Goal: Task Accomplishment & Management: Manage account settings

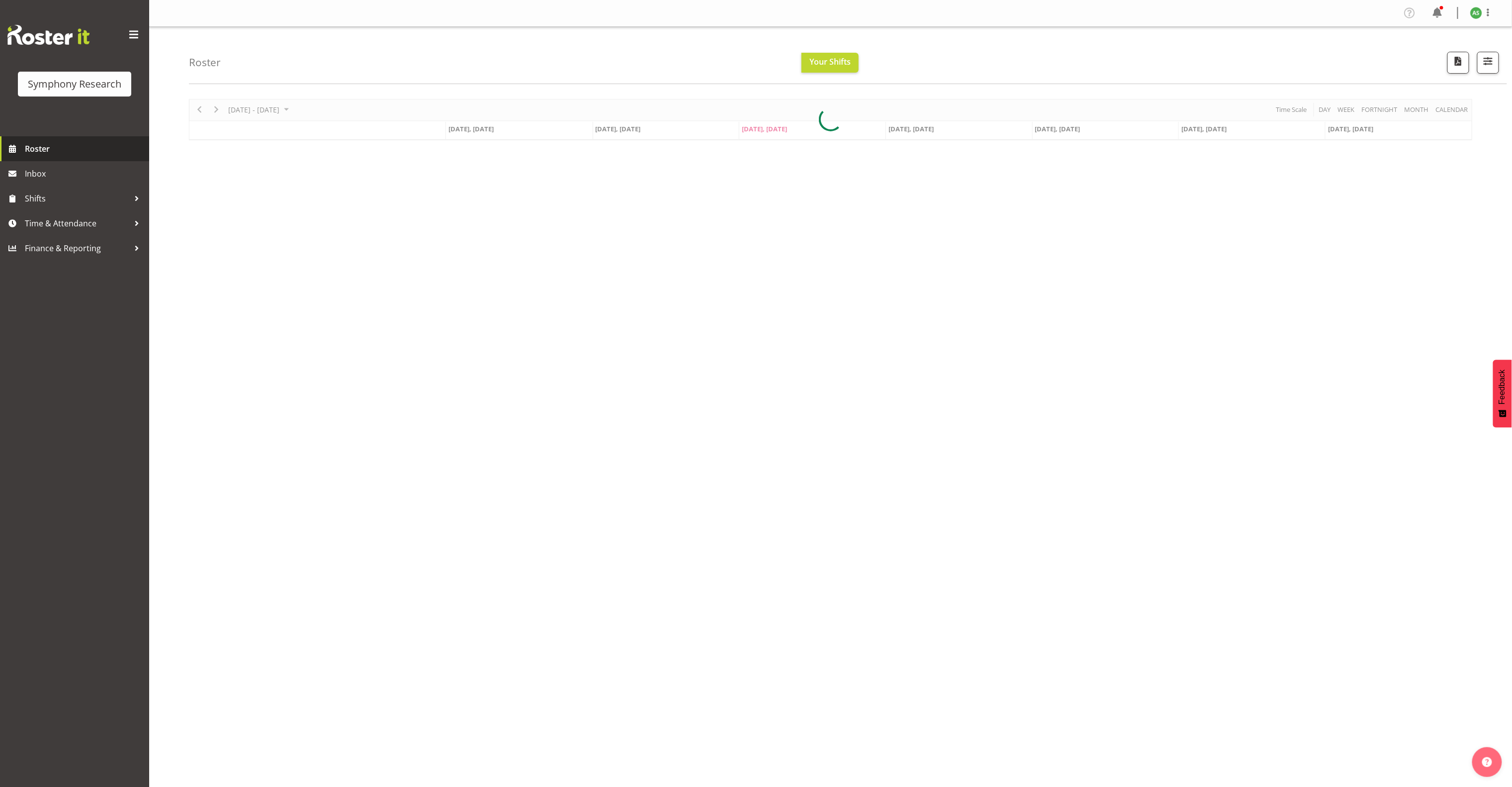
click at [70, 153] on span "Roster" at bounding box center [84, 148] width 119 height 15
click at [69, 153] on span "Roster" at bounding box center [84, 148] width 119 height 15
click at [37, 147] on span "Roster" at bounding box center [84, 148] width 119 height 15
click at [905, 132] on div at bounding box center [830, 120] width 1283 height 41
click at [905, 130] on span "[DATE], [DATE]" at bounding box center [911, 128] width 46 height 9
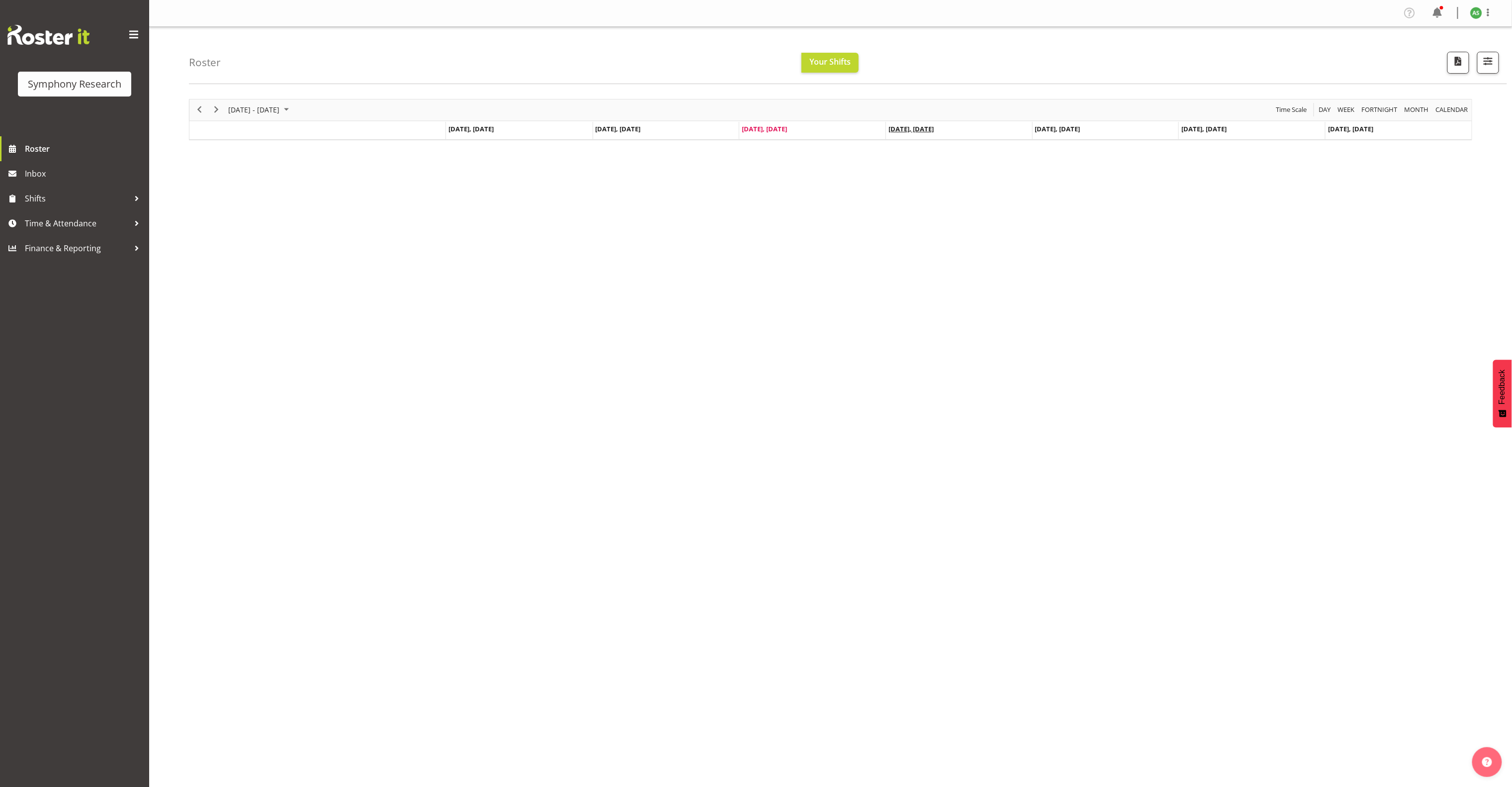
click at [907, 129] on span "Oct 2, Thursday" at bounding box center [911, 128] width 46 height 9
click at [907, 129] on span "[DATE], [DATE]" at bounding box center [911, 128] width 46 height 9
click at [907, 128] on span "[DATE], [DATE]" at bounding box center [911, 128] width 46 height 9
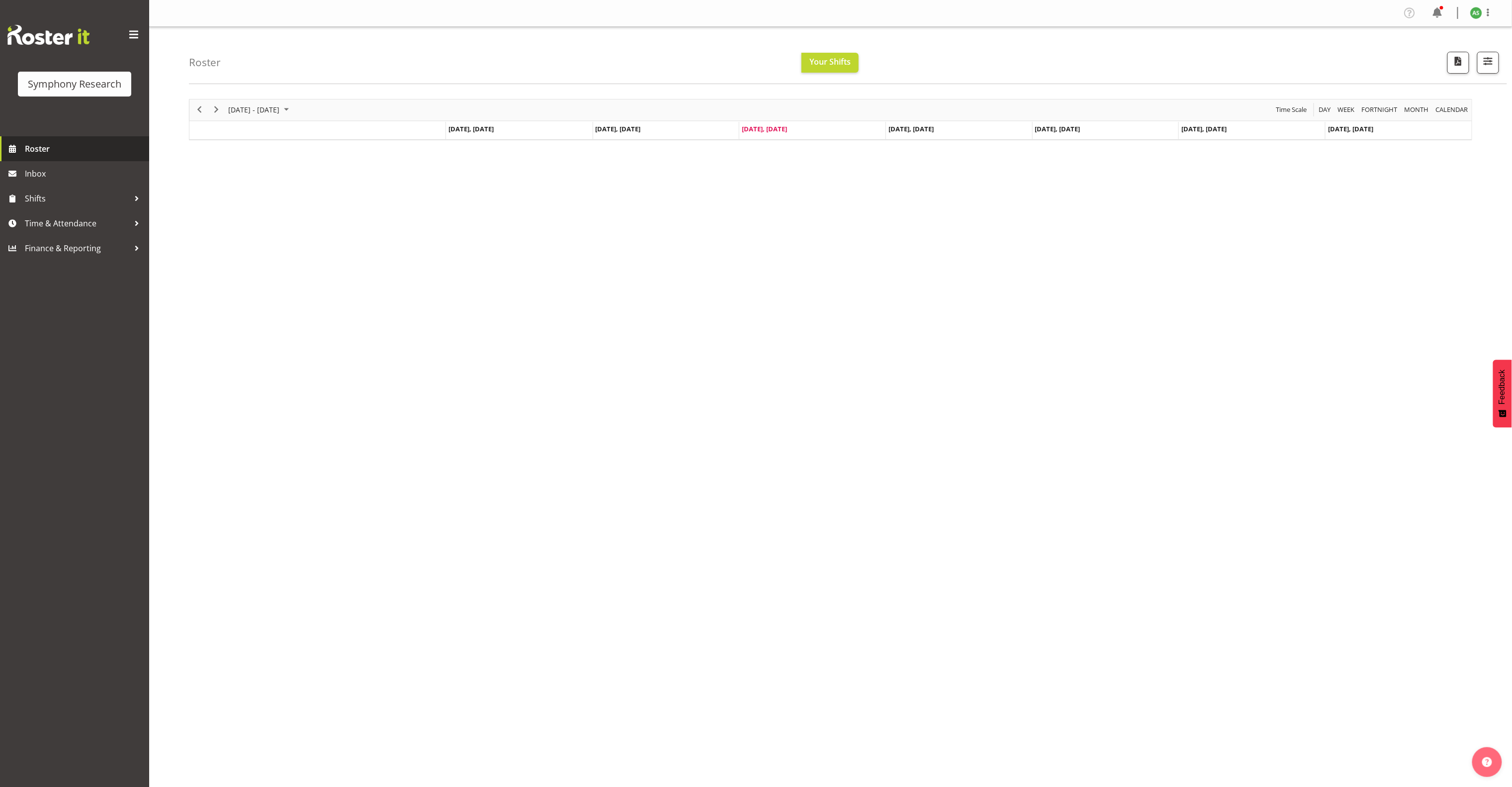
click at [75, 150] on span "Roster" at bounding box center [84, 148] width 119 height 15
click at [75, 149] on span "Roster" at bounding box center [84, 148] width 119 height 15
click at [922, 132] on div at bounding box center [830, 120] width 1283 height 41
click at [922, 132] on span "Oct 2, Thursday" at bounding box center [911, 128] width 46 height 9
click at [922, 130] on span "Oct 2, Thursday" at bounding box center [911, 128] width 46 height 9
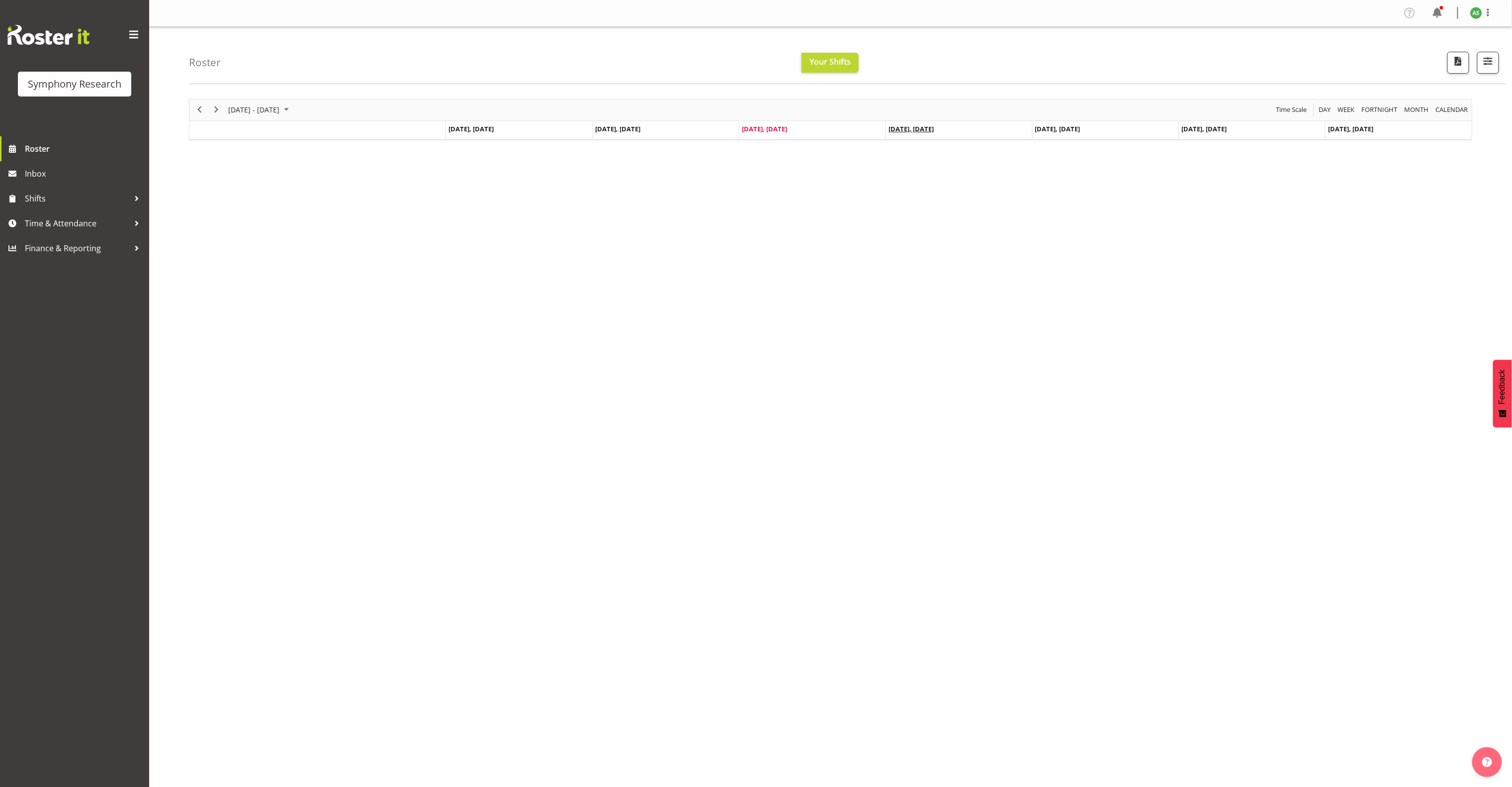
click at [922, 130] on span "Oct 2, Thursday" at bounding box center [911, 128] width 46 height 9
click at [33, 198] on span "Shifts" at bounding box center [77, 198] width 104 height 15
click at [31, 222] on span "My Shifts" at bounding box center [75, 225] width 134 height 15
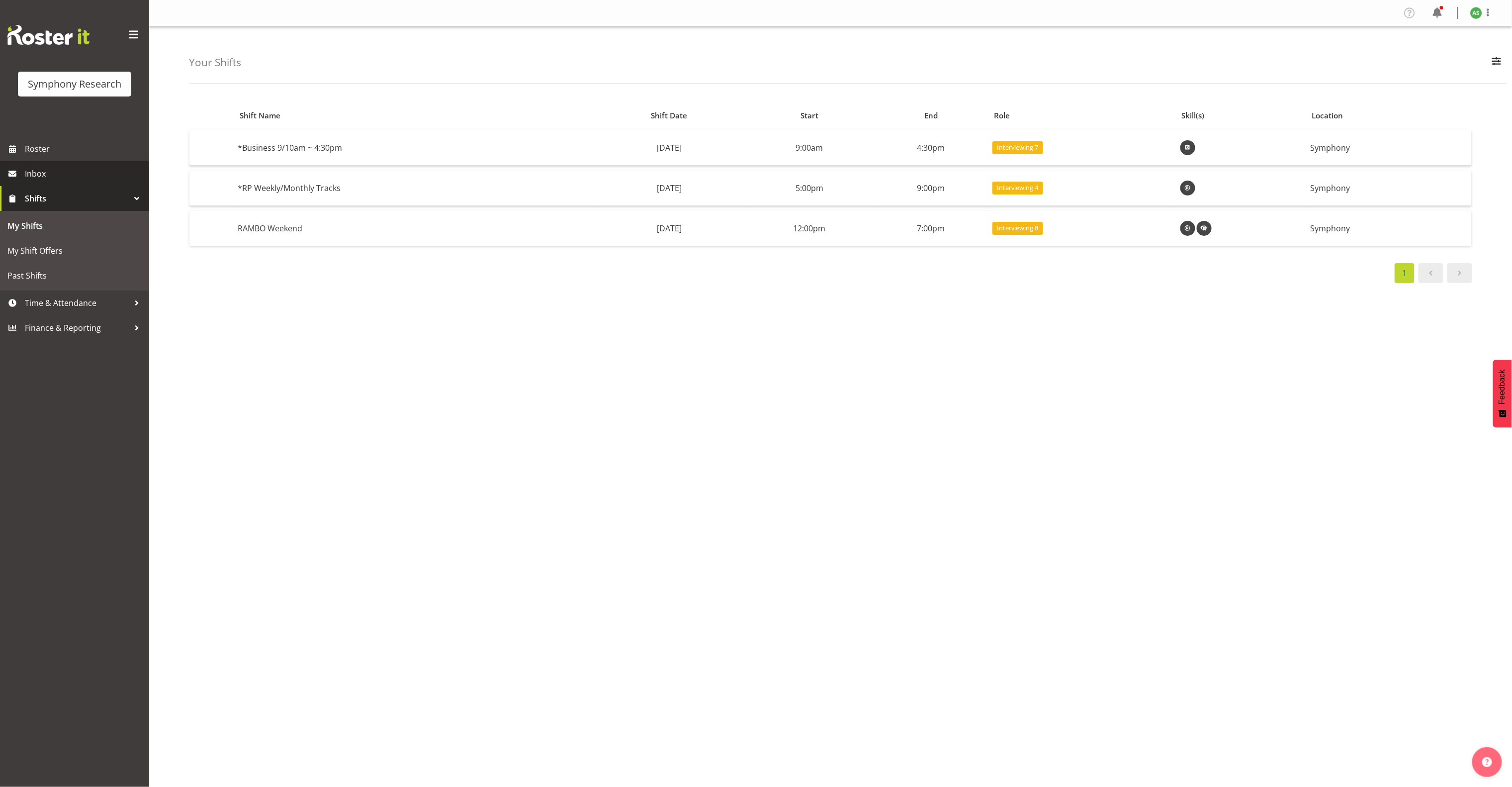
click at [77, 176] on span "Inbox" at bounding box center [84, 173] width 119 height 15
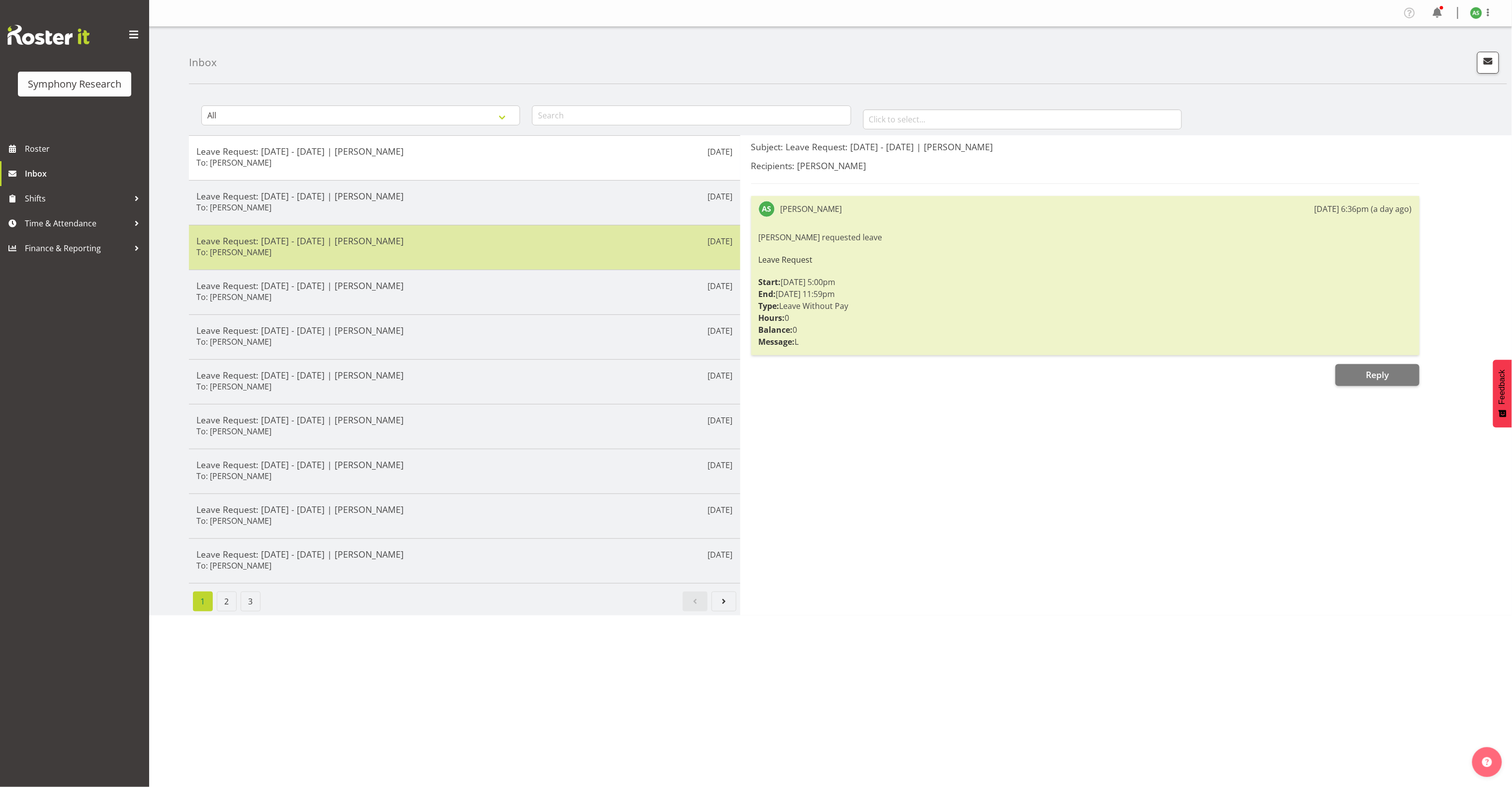
click at [300, 246] on h5 "Leave Request: [DATE] - [DATE] | [PERSON_NAME]" at bounding box center [464, 240] width 536 height 11
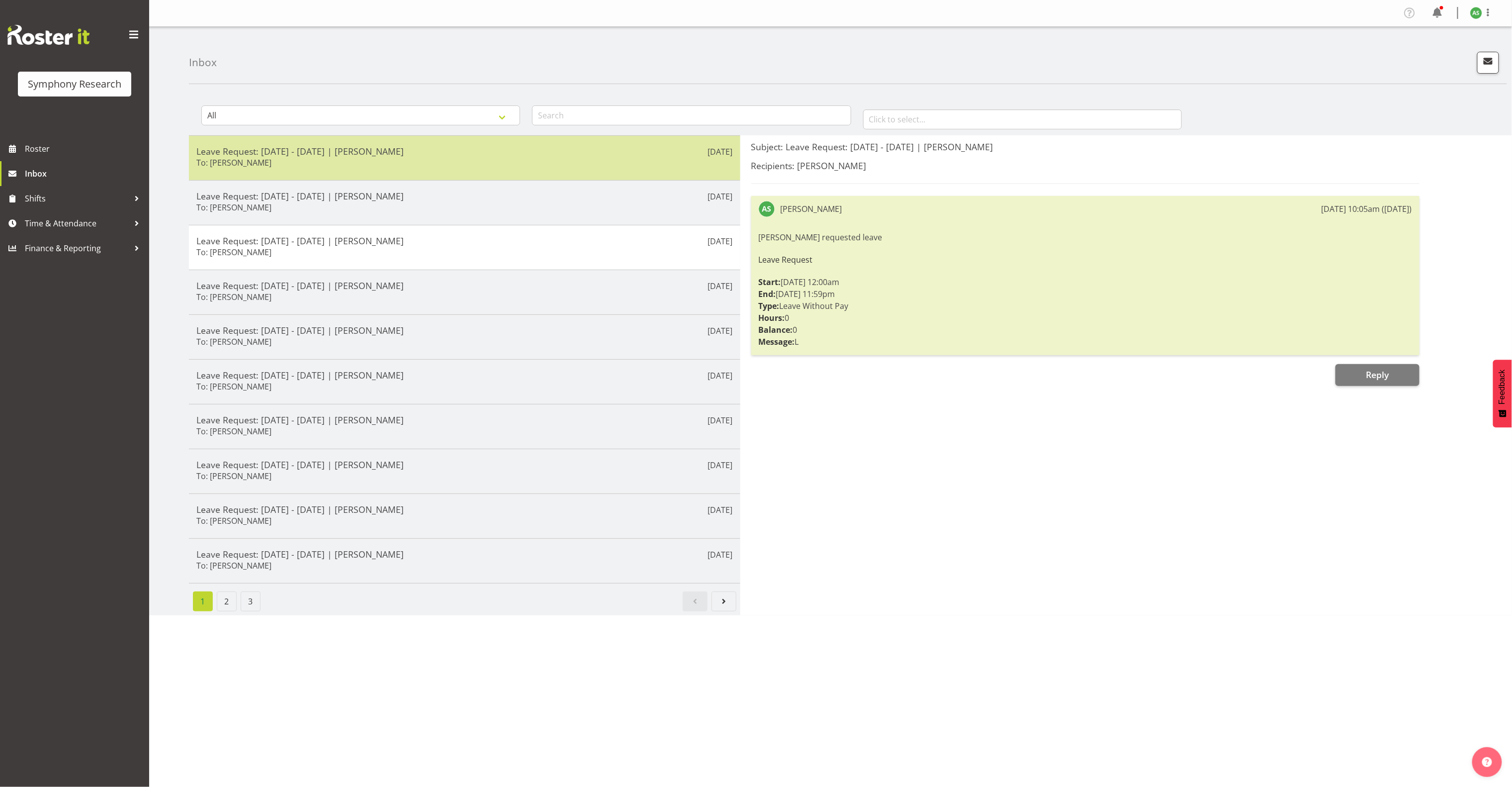
click at [330, 169] on div "Leave Request: [DATE] - [DATE] | [PERSON_NAME] To: [PERSON_NAME]" at bounding box center [464, 157] width 536 height 24
